Goal: Task Accomplishment & Management: Manage account settings

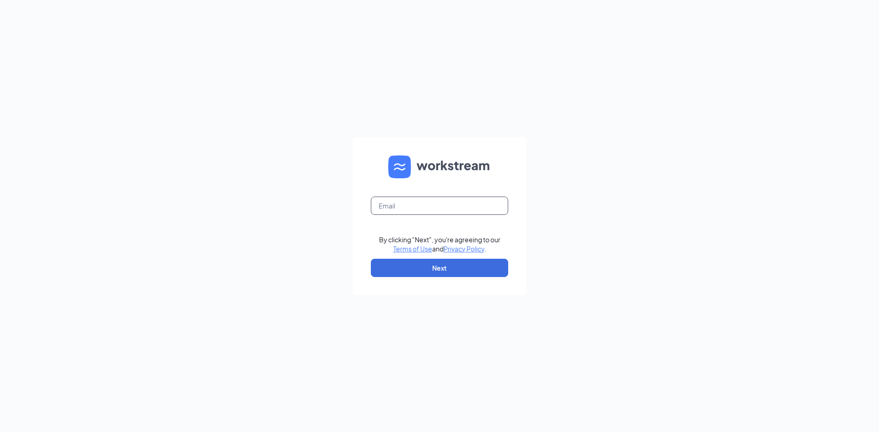
click at [392, 200] on input "text" at bounding box center [439, 206] width 137 height 18
type input "frm425.cfa@gmail.com"
click at [431, 264] on button "Next" at bounding box center [439, 268] width 137 height 18
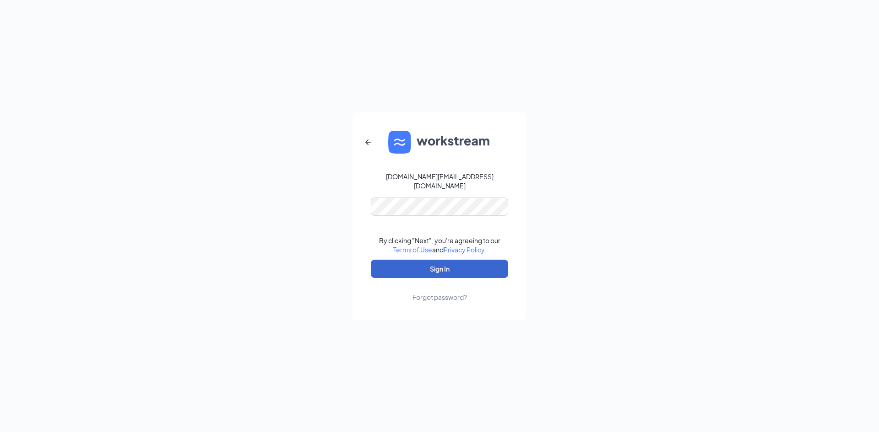
click at [428, 271] on button "Sign In" at bounding box center [439, 269] width 137 height 18
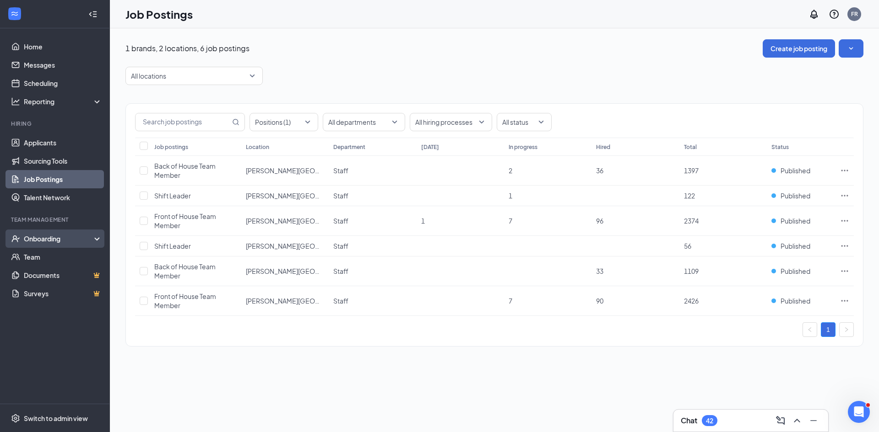
click at [31, 239] on div "Onboarding" at bounding box center [59, 238] width 70 height 9
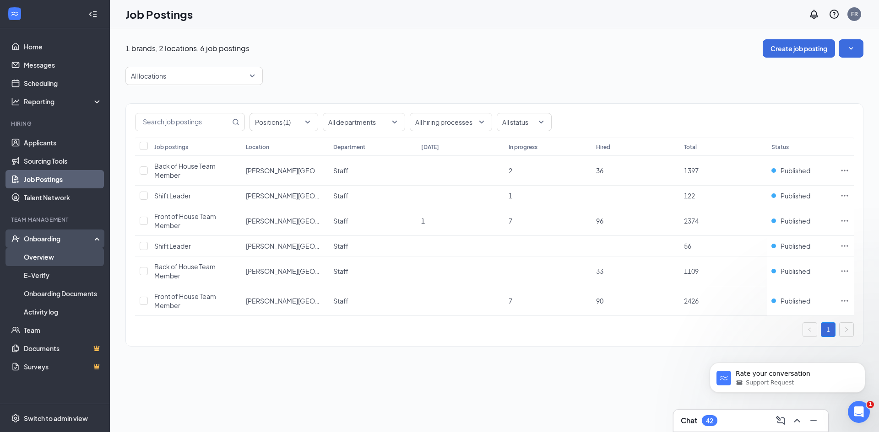
click at [39, 254] on link "Overview" at bounding box center [63, 257] width 78 height 18
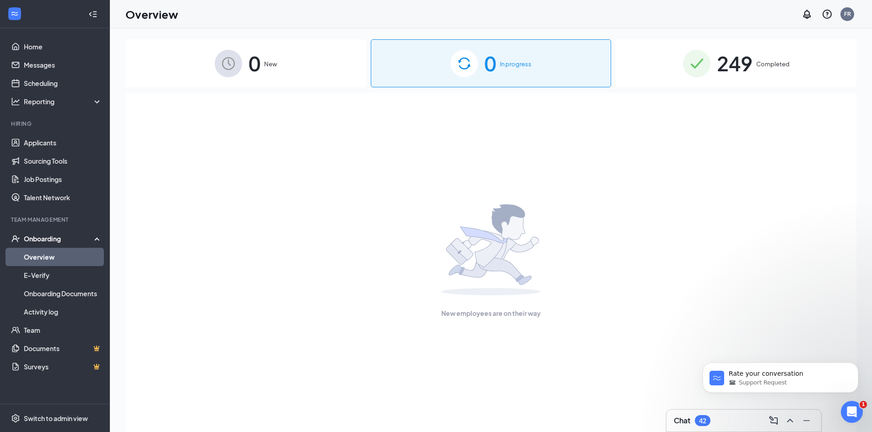
click at [751, 75] on span "249" at bounding box center [735, 64] width 36 height 32
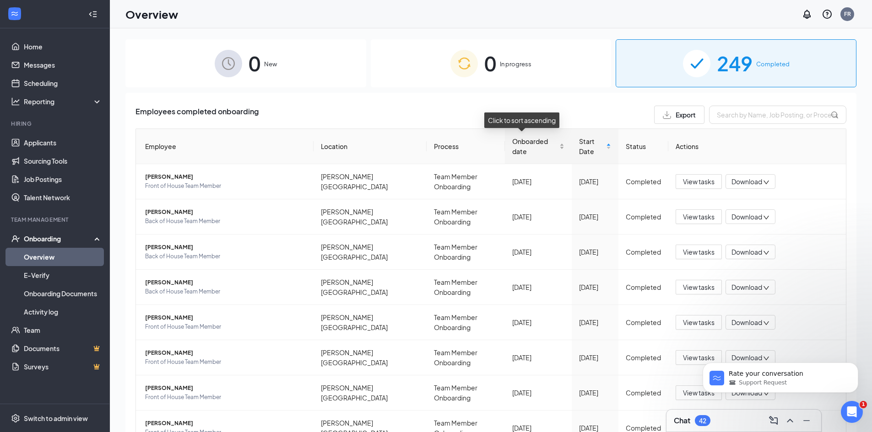
click at [525, 143] on span "Onboarded date" at bounding box center [534, 146] width 45 height 20
click at [703, 177] on span "View tasks" at bounding box center [699, 182] width 32 height 10
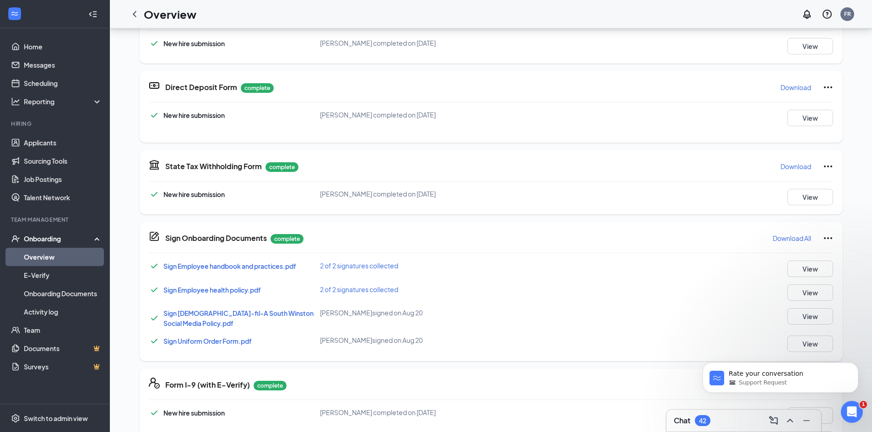
scroll to position [229, 0]
click at [198, 341] on span "Sign Uniform Order Form.pdf" at bounding box center [207, 340] width 88 height 8
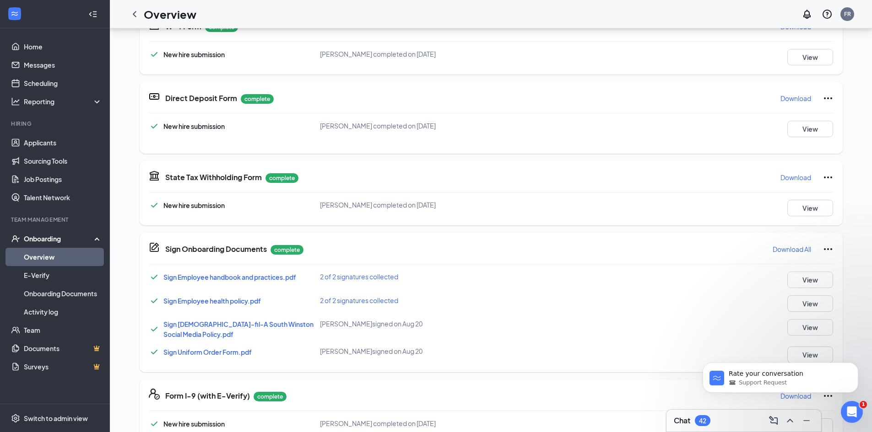
click at [792, 349] on div "Rate your conversation Support Request" at bounding box center [780, 336] width 168 height 114
click at [800, 355] on div "Rate your conversation Support Request" at bounding box center [780, 336] width 168 height 114
click at [799, 355] on div "Rate your conversation Support Request" at bounding box center [780, 336] width 168 height 114
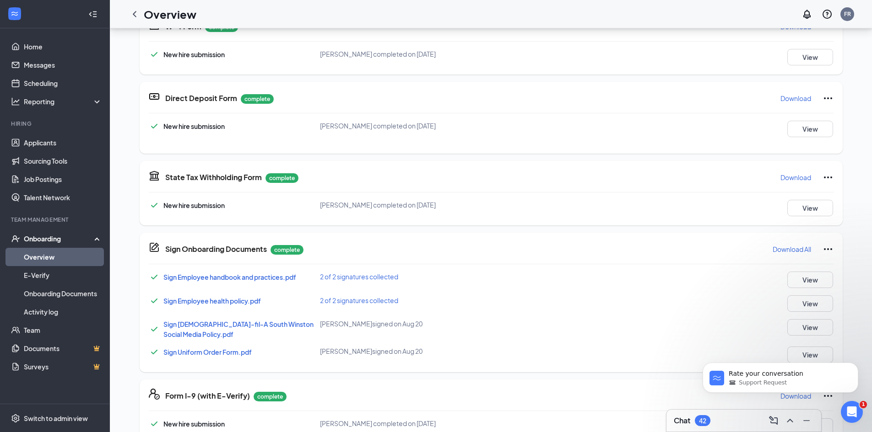
drag, startPoint x: 792, startPoint y: 351, endPoint x: 1300, endPoint y: 663, distance: 596.4
click at [792, 351] on div "Rate your conversation Support Request" at bounding box center [780, 336] width 168 height 114
click at [230, 352] on span "Sign Uniform Order Form.pdf" at bounding box center [207, 352] width 88 height 8
